Goal: Transaction & Acquisition: Obtain resource

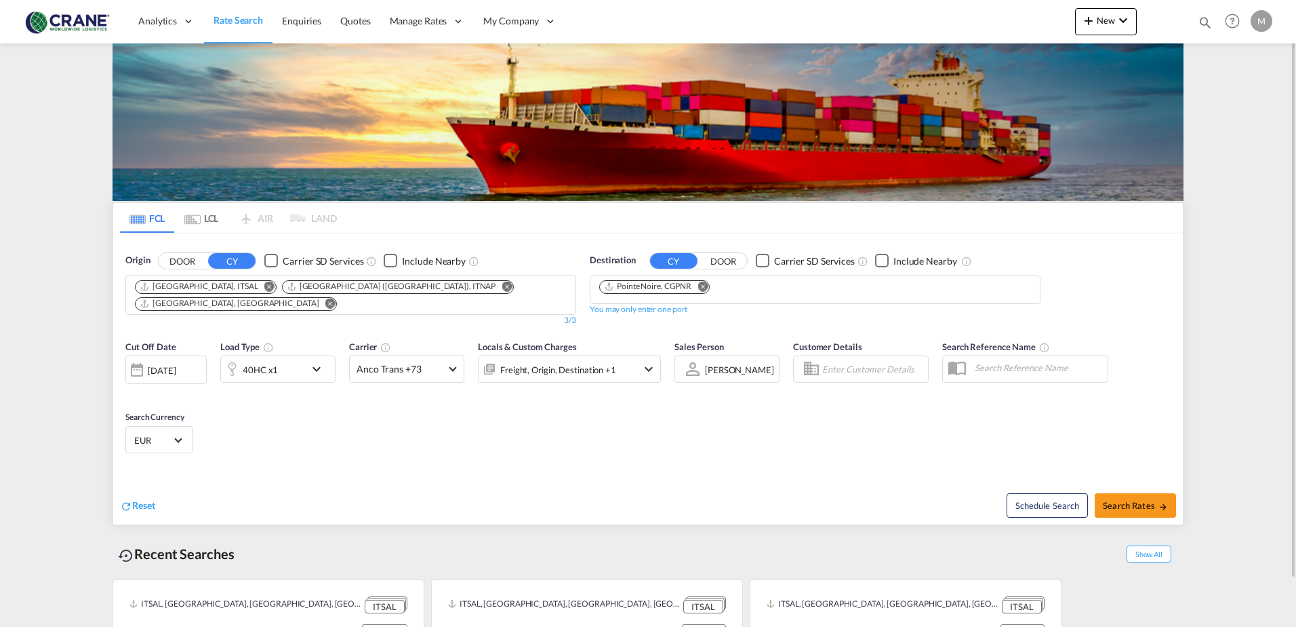
click at [267, 262] on div "Checkbox No Ink" at bounding box center [271, 261] width 14 height 14
click at [763, 259] on div "Checkbox No Ink" at bounding box center [763, 261] width 14 height 14
click at [705, 286] on md-icon "Remove" at bounding box center [703, 286] width 10 height 10
click at [654, 287] on input "Chips input." at bounding box center [663, 290] width 129 height 22
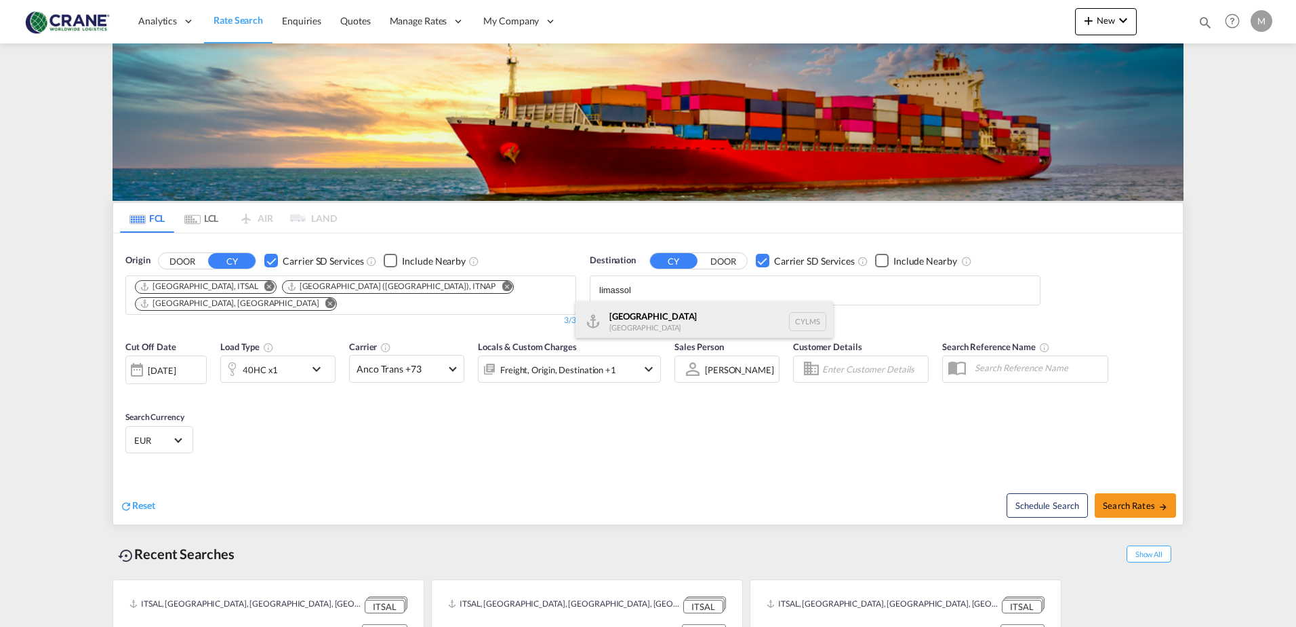
type input "limassol"
click at [622, 312] on div "[GEOGRAPHIC_DATA] [GEOGRAPHIC_DATA] CYLMS" at bounding box center [705, 321] width 258 height 41
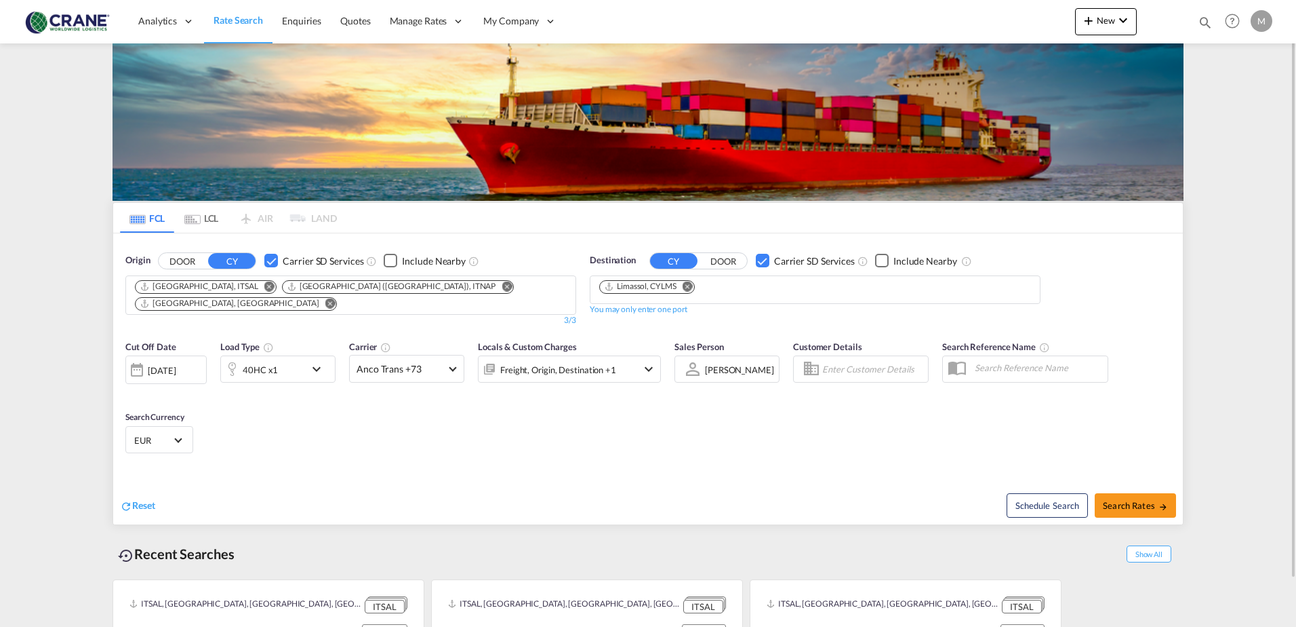
click at [450, 290] on md-chips-wrap "[GEOGRAPHIC_DATA], ITSAL [GEOGRAPHIC_DATA] ([GEOGRAPHIC_DATA]), ITNAP [GEOGRAPH…" at bounding box center [351, 293] width 436 height 35
click at [456, 355] on md-select-value "Anco Trans +73" at bounding box center [407, 368] width 114 height 26
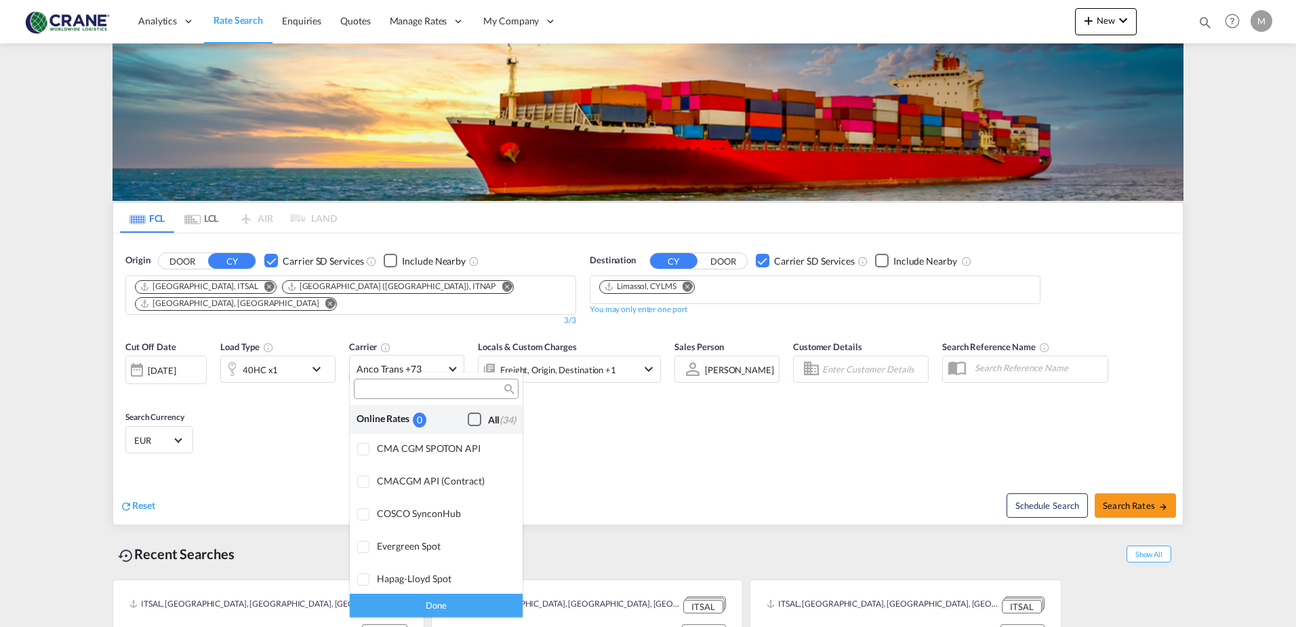
click at [468, 420] on div "Checkbox No Ink" at bounding box center [475, 419] width 14 height 14
click at [436, 600] on div "Done" at bounding box center [436, 605] width 173 height 24
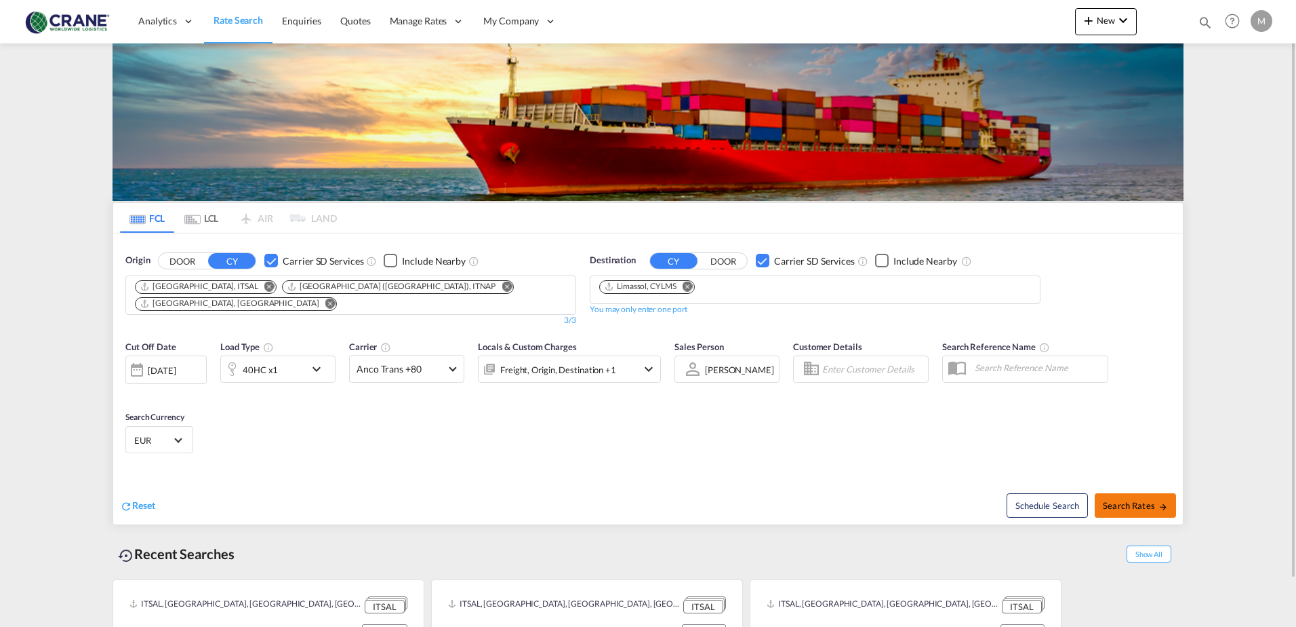
click at [1142, 493] on button "Search Rates" at bounding box center [1135, 505] width 81 height 24
type input "ITSAL,ITNAP,ITAOI to CYLMS / [DATE]"
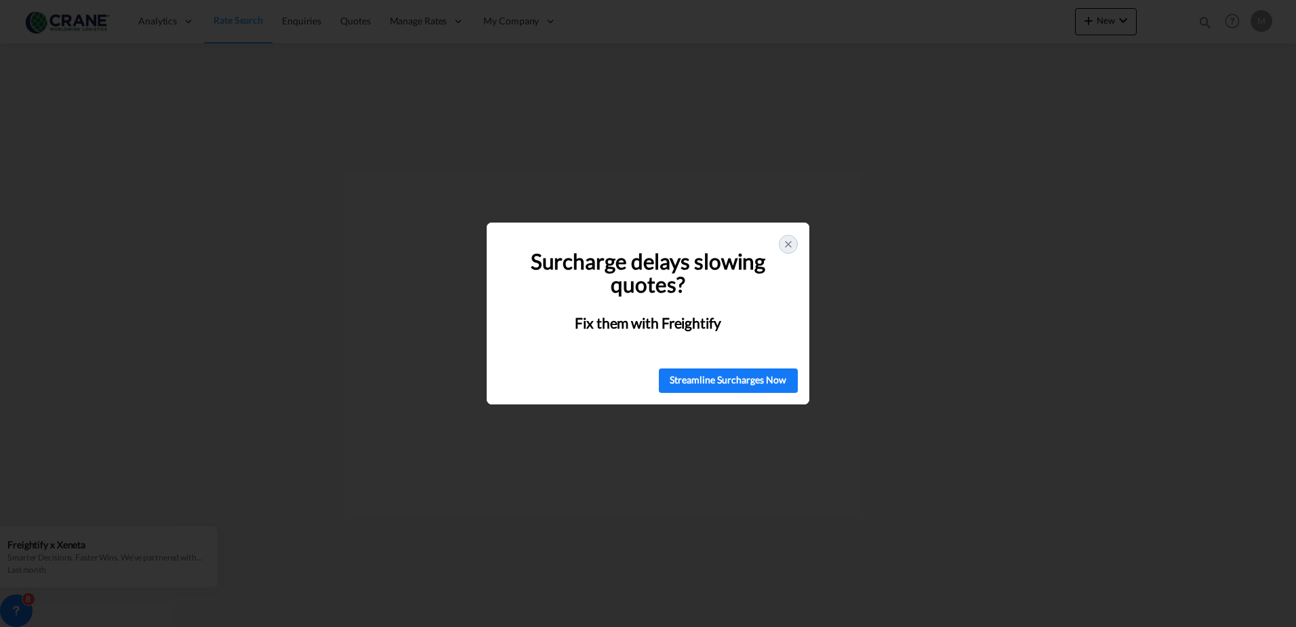
click at [792, 250] on div at bounding box center [788, 244] width 19 height 19
